Goal: Task Accomplishment & Management: Manage account settings

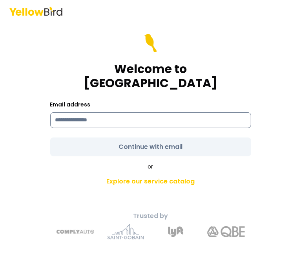
click at [127, 115] on input at bounding box center [150, 120] width 201 height 16
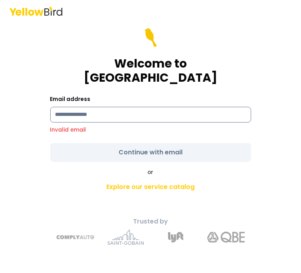
type input "**********"
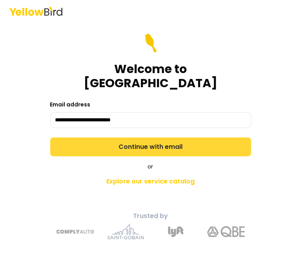
click at [134, 142] on button "Continue with email" at bounding box center [150, 146] width 201 height 19
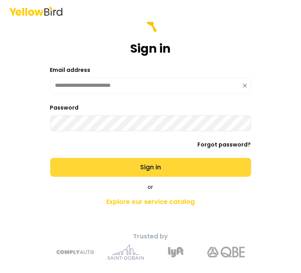
click at [137, 166] on button "Sign in" at bounding box center [150, 167] width 201 height 19
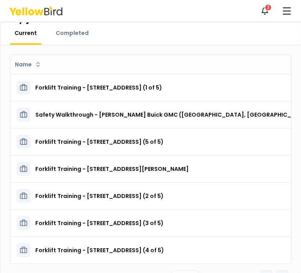
scroll to position [39, 0]
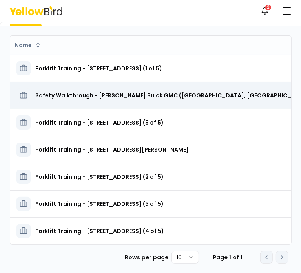
click at [140, 95] on h3 "Safety Walkthrough - [PERSON_NAME] Buick GMC ([GEOGRAPHIC_DATA], [GEOGRAPHIC_DA…" at bounding box center [173, 95] width 277 height 14
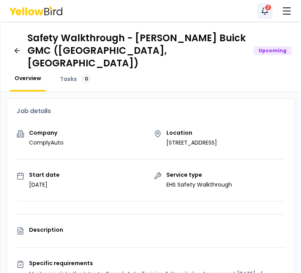
click at [262, 17] on link "Notifications 2" at bounding box center [265, 11] width 16 height 16
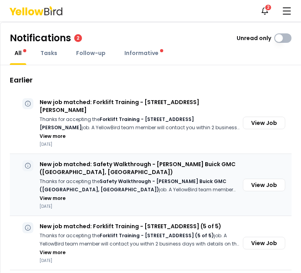
click at [137, 177] on div "New job matched: Safety Walkthrough - [PERSON_NAME] Buick GMC ([GEOGRAPHIC_DATA…" at bounding box center [140, 184] width 200 height 49
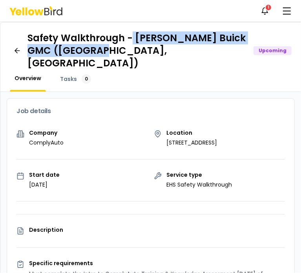
drag, startPoint x: 131, startPoint y: 38, endPoint x: 159, endPoint y: 47, distance: 28.8
click at [159, 47] on h1 "Safety Walkthrough - [PERSON_NAME] Buick GMC ([GEOGRAPHIC_DATA], [GEOGRAPHIC_DA…" at bounding box center [137, 51] width 220 height 38
copy h1 "[PERSON_NAME] Buick GMC ([GEOGRAPHIC_DATA], [GEOGRAPHIC_DATA])"
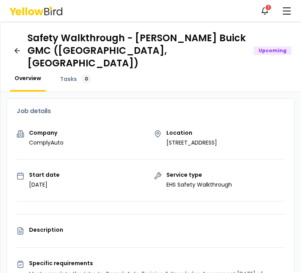
drag, startPoint x: 9, startPoint y: 9, endPoint x: 51, endPoint y: 12, distance: 42.1
click at [48, 12] on div "Notifications 1 TR" at bounding box center [150, 11] width 301 height 22
click at [277, 10] on nav "Notifications 1 TR" at bounding box center [276, 11] width 38 height 16
click at [268, 11] on div "1" at bounding box center [268, 7] width 7 height 7
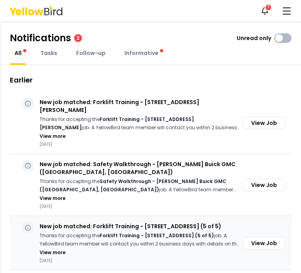
click at [121, 229] on p "New job matched: Forklift Training - [STREET_ADDRESS] (5 of 5)" at bounding box center [140, 226] width 200 height 8
